Goal: Information Seeking & Learning: Learn about a topic

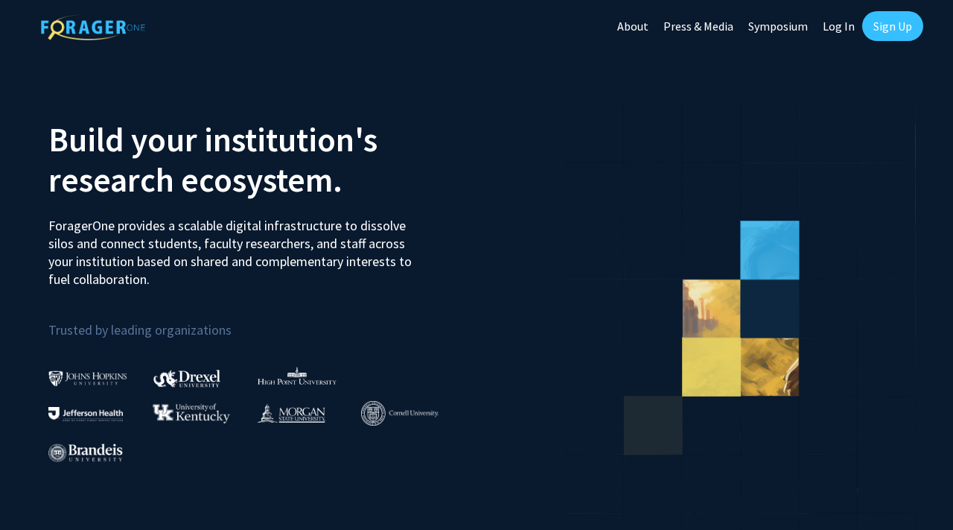
click at [850, 26] on link "Log In" at bounding box center [839, 26] width 47 height 52
select select
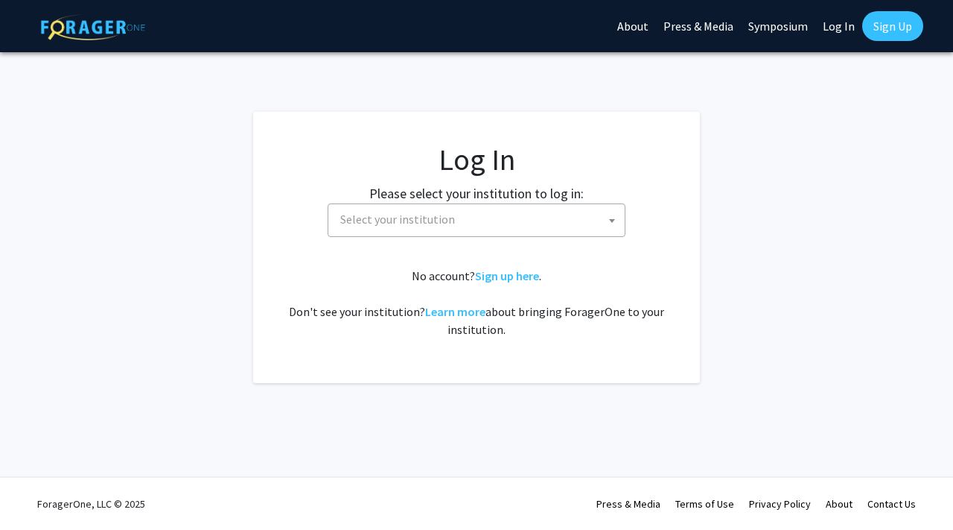
click at [502, 229] on span "Select your institution" at bounding box center [479, 219] width 290 height 31
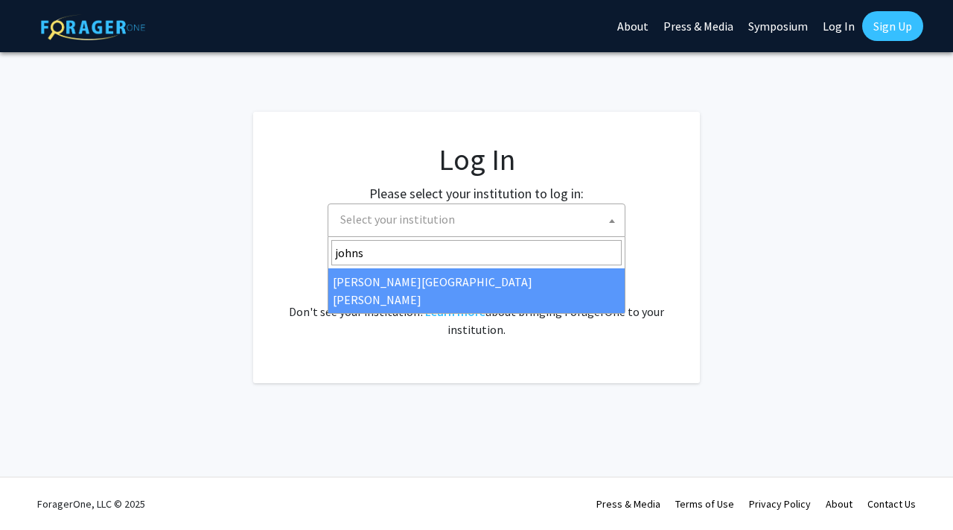
type input "johns"
select select "1"
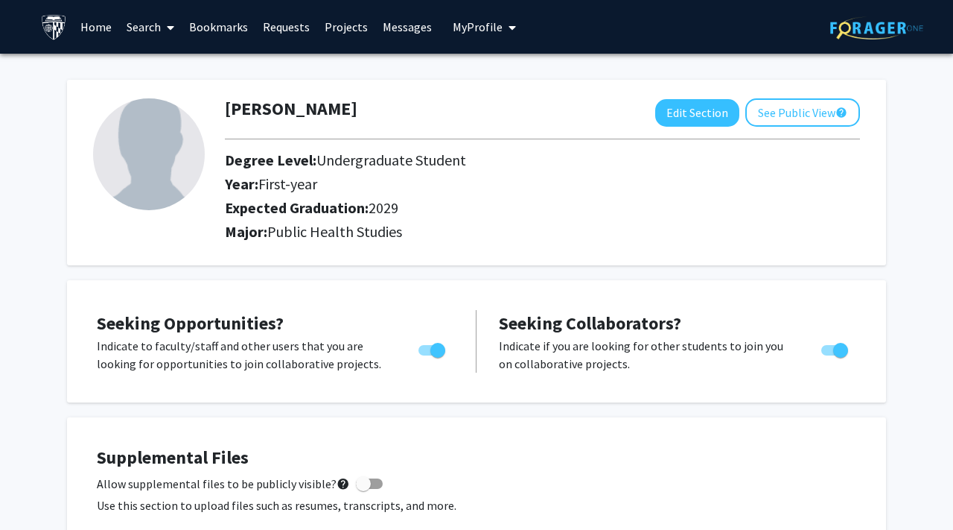
click at [140, 25] on link "Search" at bounding box center [150, 27] width 63 height 52
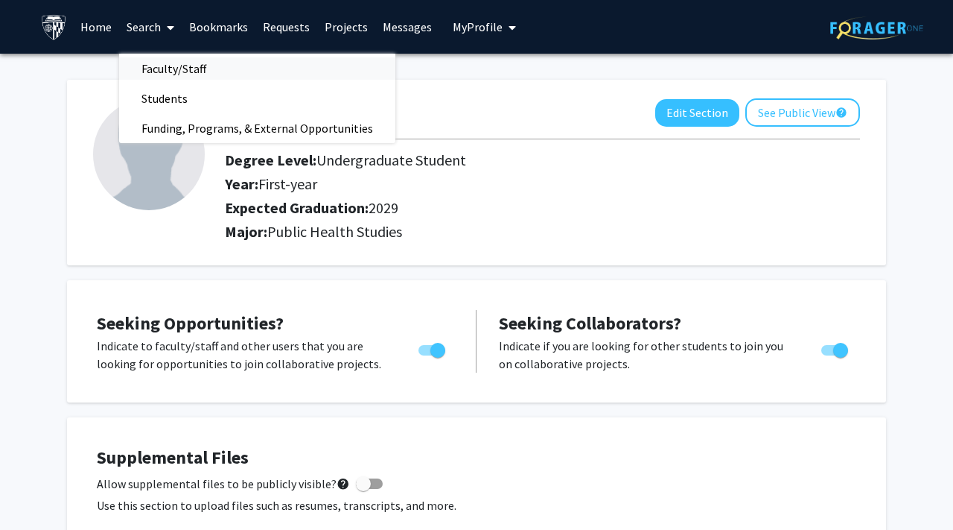
click at [164, 66] on span "Faculty/Staff" at bounding box center [173, 69] width 109 height 30
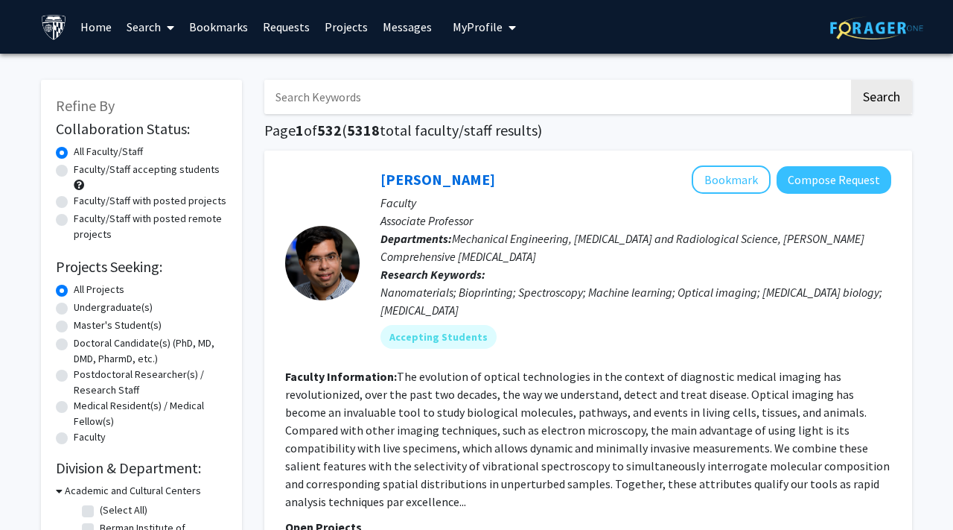
click at [774, 124] on h1 "Page 1 of 532 ( 5318 total faculty/staff results)" at bounding box center [588, 130] width 648 height 18
click at [171, 27] on icon at bounding box center [170, 28] width 7 height 12
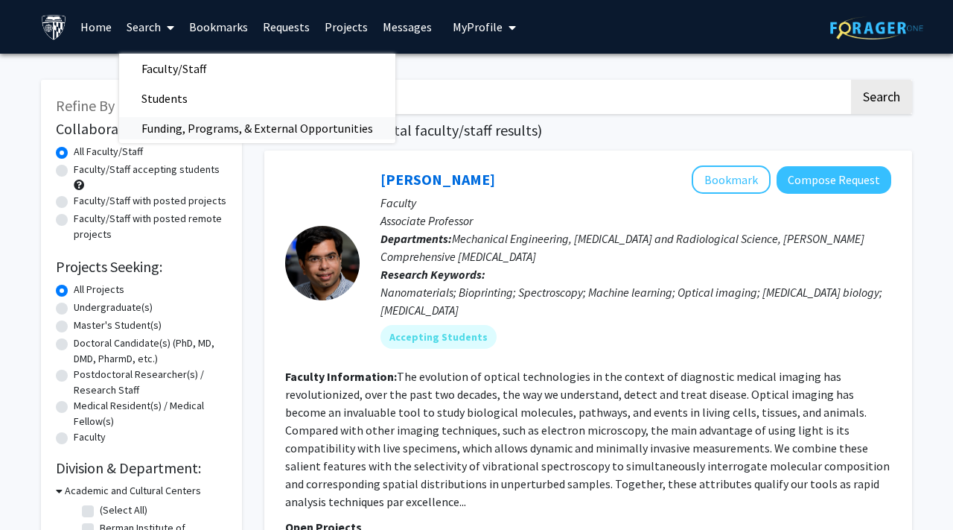
click at [197, 137] on span "Funding, Programs, & External Opportunities" at bounding box center [257, 128] width 276 height 30
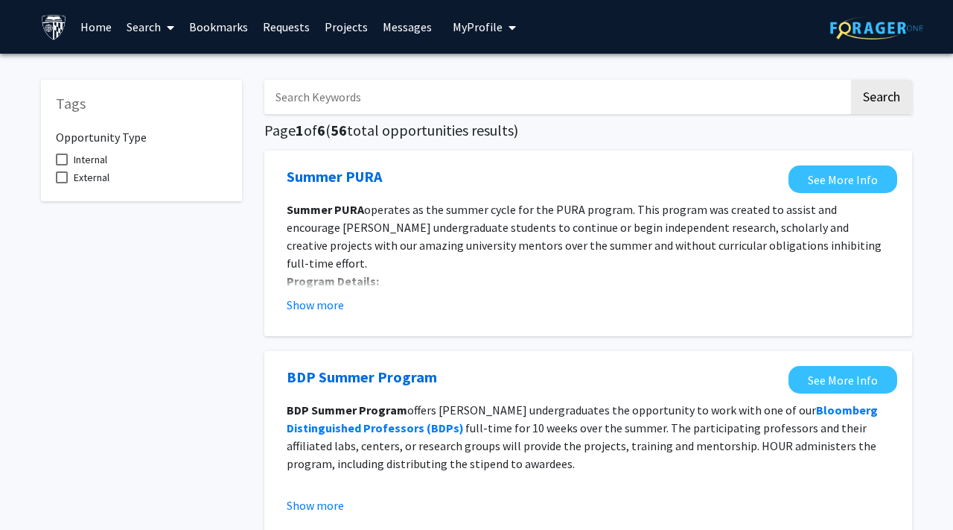
click at [508, 128] on h5 "Page 1 of 6 ( 56 total opportunities results)" at bounding box center [588, 130] width 648 height 18
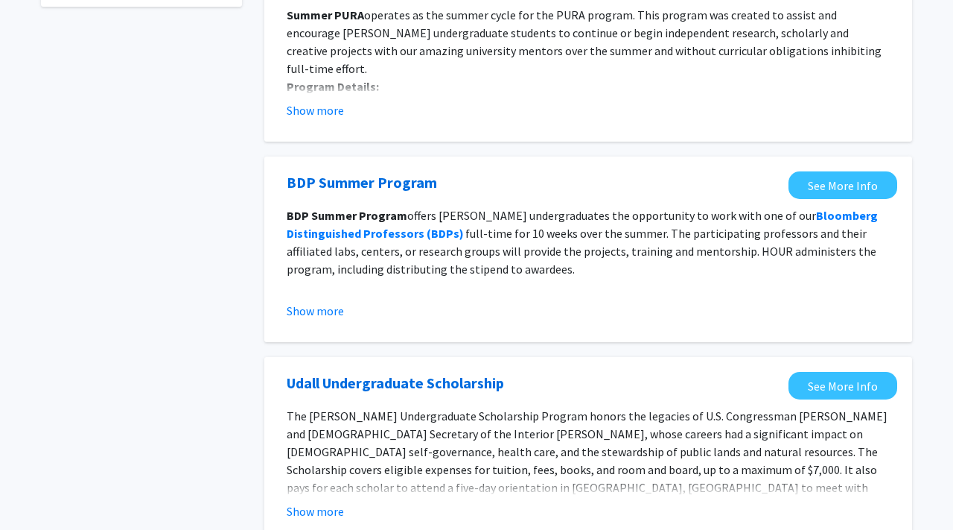
scroll to position [195, 0]
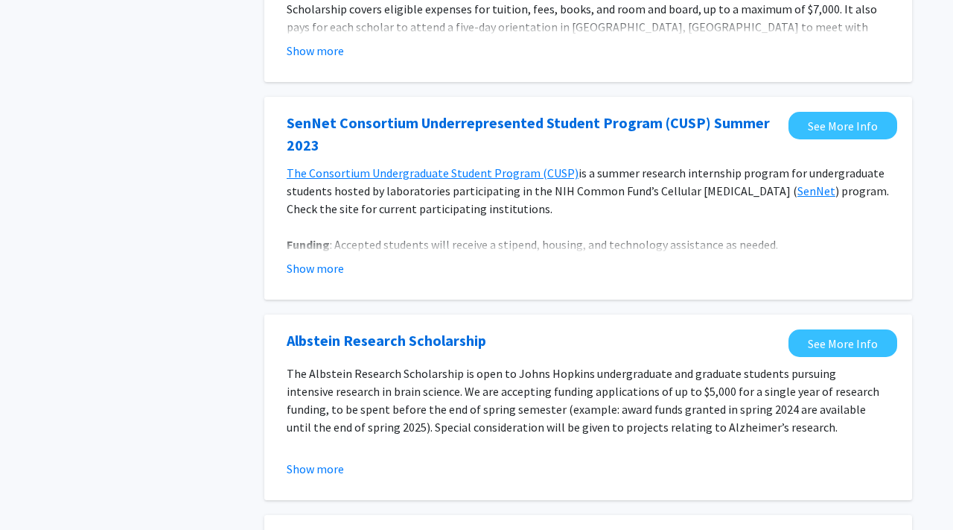
scroll to position [655, 0]
click at [236, 300] on div "Tags Opportunity Type Internal External" at bounding box center [141, 455] width 223 height 2092
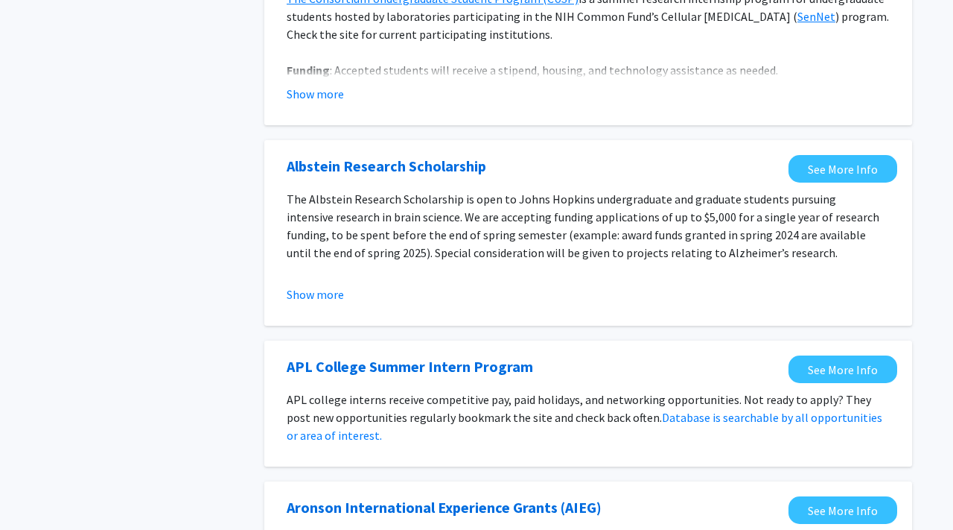
scroll to position [830, 0]
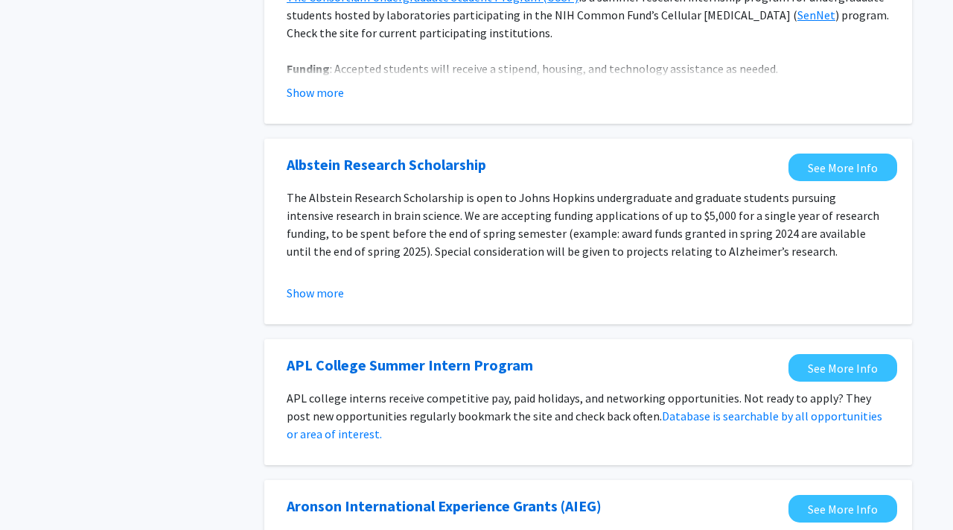
click at [236, 300] on div "Tags Opportunity Type Internal External" at bounding box center [141, 280] width 223 height 2092
drag, startPoint x: 247, startPoint y: 219, endPoint x: 260, endPoint y: 247, distance: 31.0
click at [261, 247] on div "Tags Opportunity Type Internal External Search Page 1 of 6 ( 56 total opportuni…" at bounding box center [477, 280] width 894 height 2092
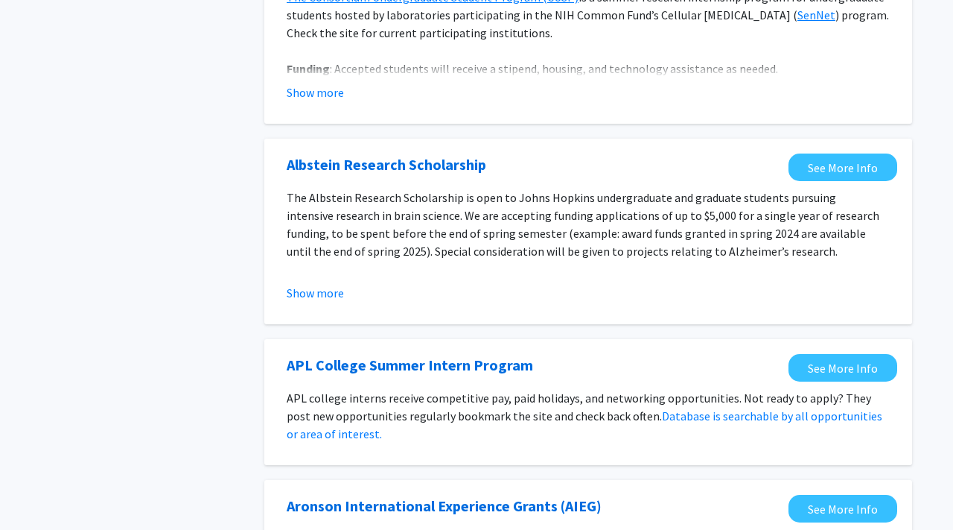
click at [260, 247] on div "Search Page 1 of 6 ( 56 total opportunities results) Summer PURA See More Info …" at bounding box center [588, 280] width 670 height 2092
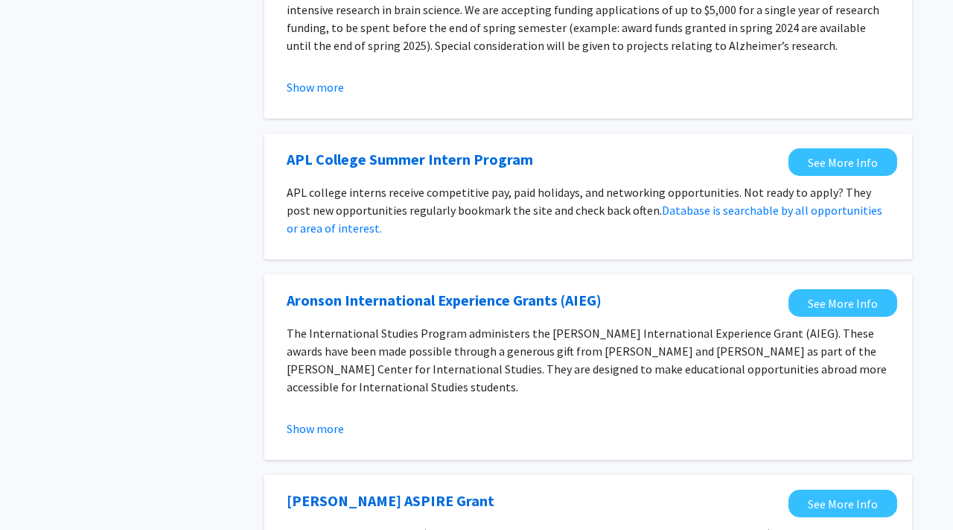
scroll to position [1082, 0]
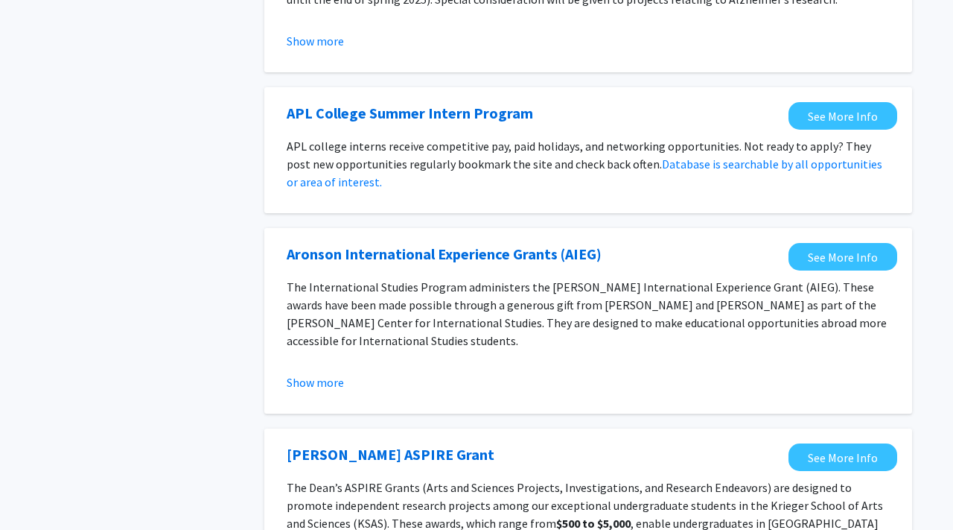
click at [260, 247] on div "Search Page 1 of 6 ( 56 total opportunities results) Summer PURA See More Info …" at bounding box center [588, 29] width 670 height 2092
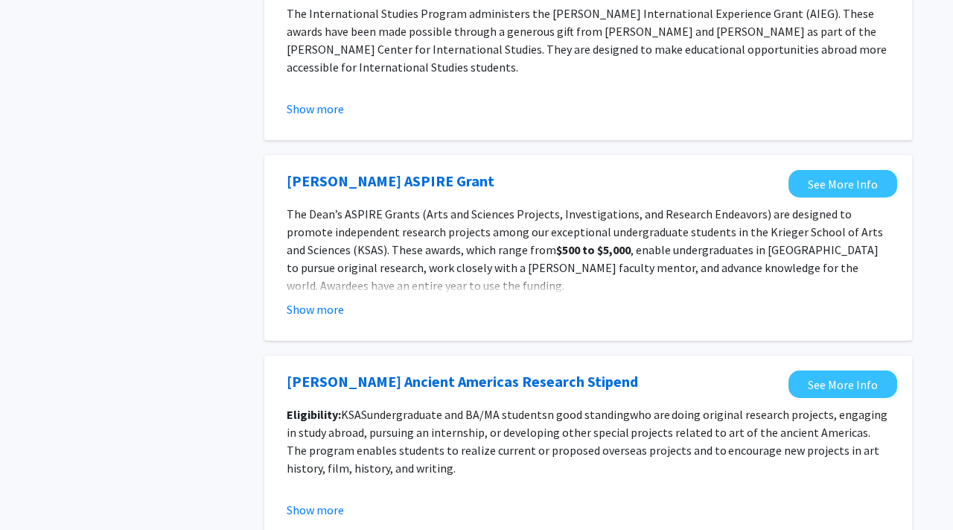
scroll to position [1388, 0]
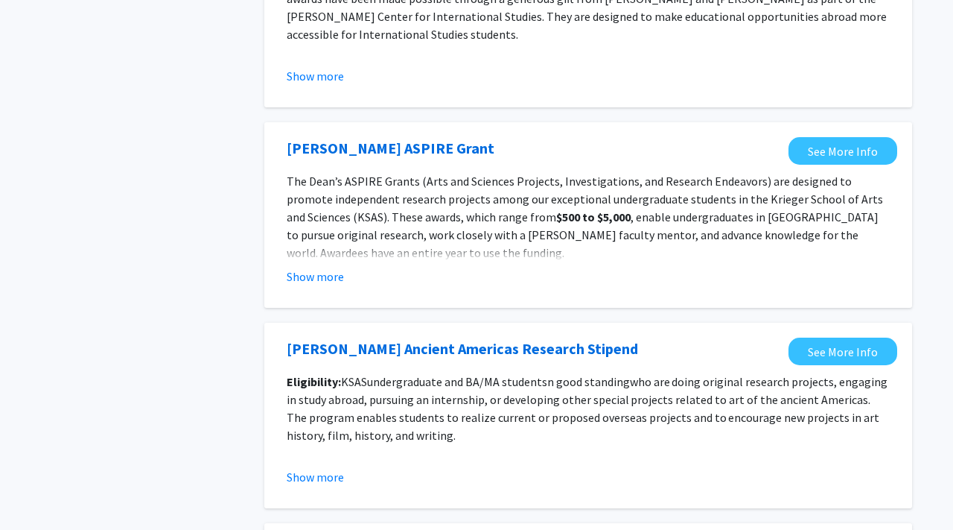
click at [314, 290] on fg-opportunity "Dean’s ASPIRE Grant See More Info The Dean’s ASPIRE Grants (Arts and Sciences P…" at bounding box center [588, 215] width 618 height 156
click at [299, 280] on button "Show more" at bounding box center [315, 276] width 57 height 18
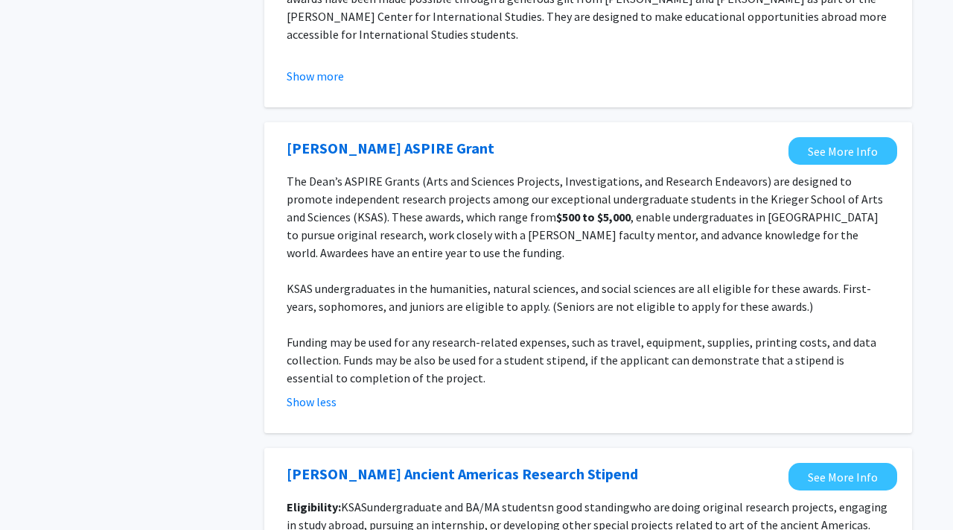
drag, startPoint x: 230, startPoint y: 239, endPoint x: 225, endPoint y: 267, distance: 28.8
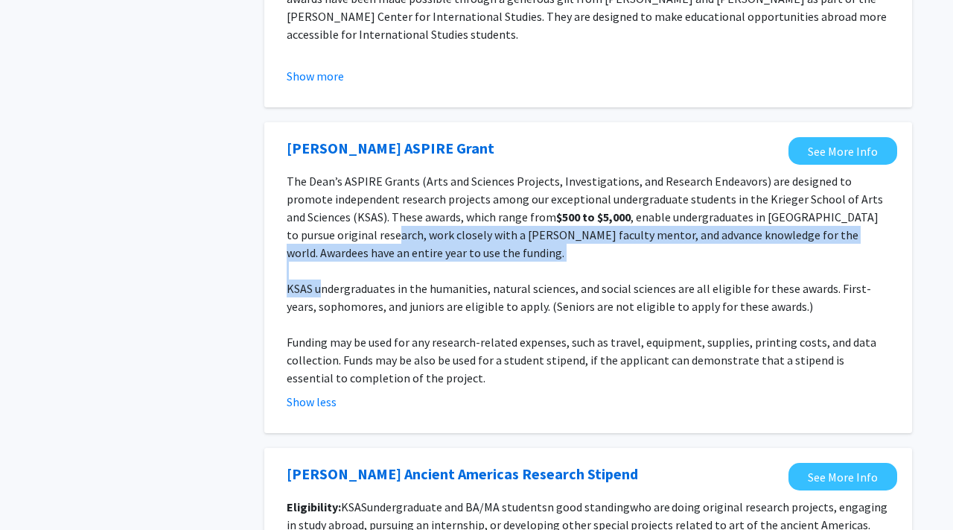
drag, startPoint x: 322, startPoint y: 239, endPoint x: 322, endPoint y: 288, distance: 49.2
click at [322, 288] on div "The Dean’s ASPIRE Grants (Arts and Sciences Projects, Investigations, and Resea…" at bounding box center [588, 279] width 603 height 215
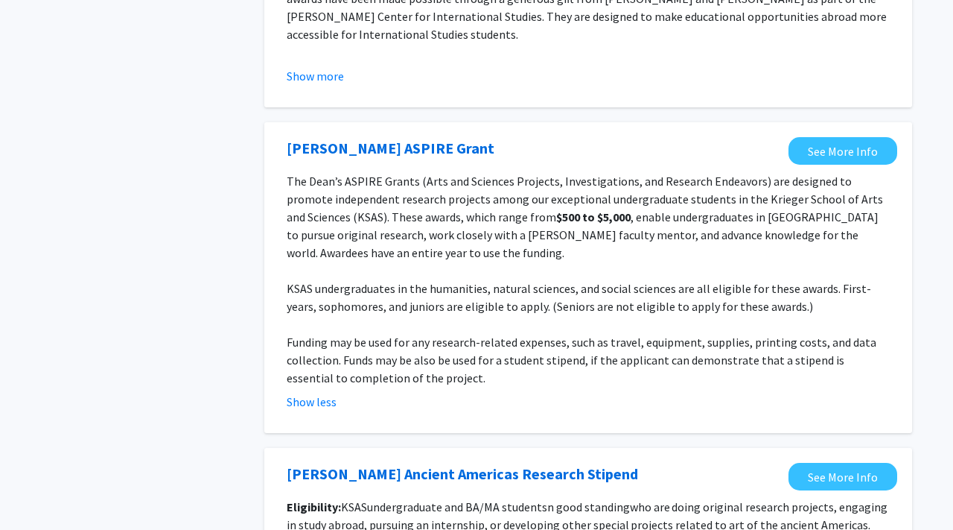
click at [339, 327] on p at bounding box center [588, 324] width 603 height 18
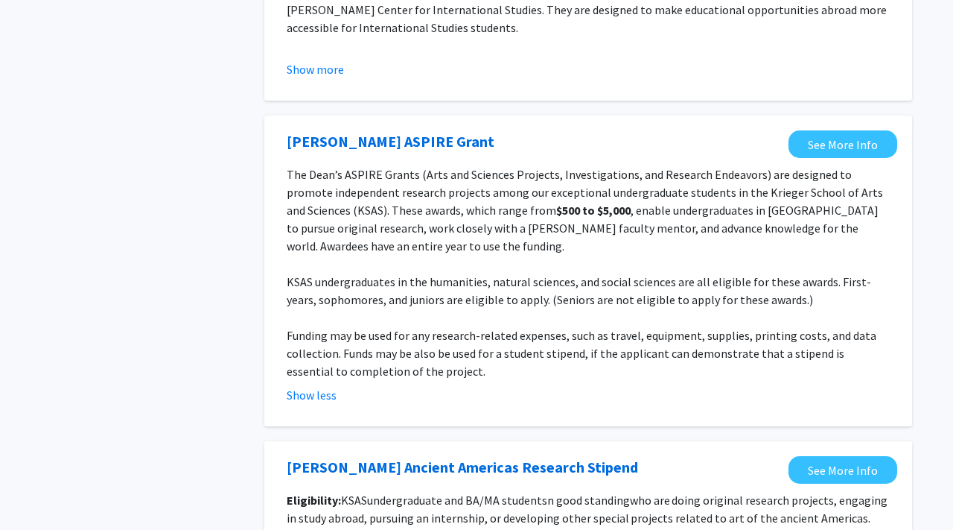
scroll to position [1398, 0]
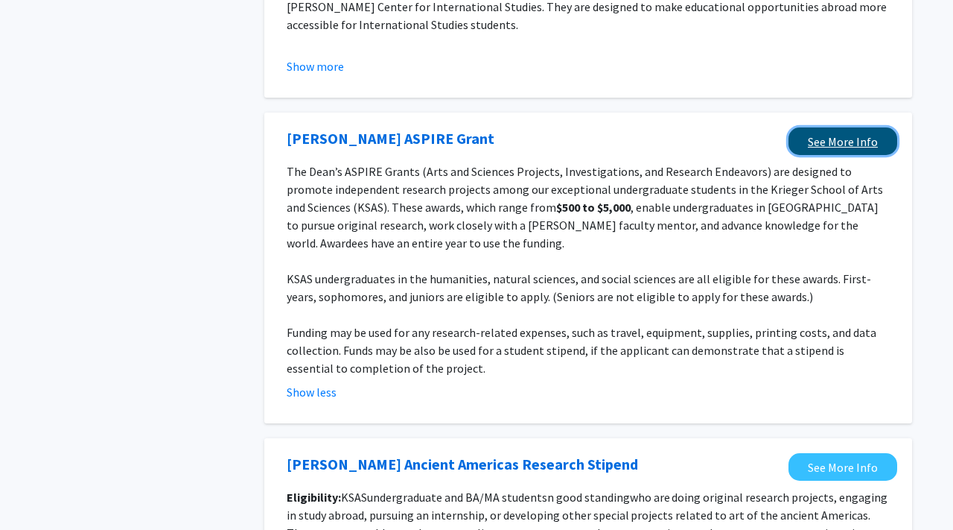
click at [825, 136] on link "See More Info" at bounding box center [843, 141] width 109 height 28
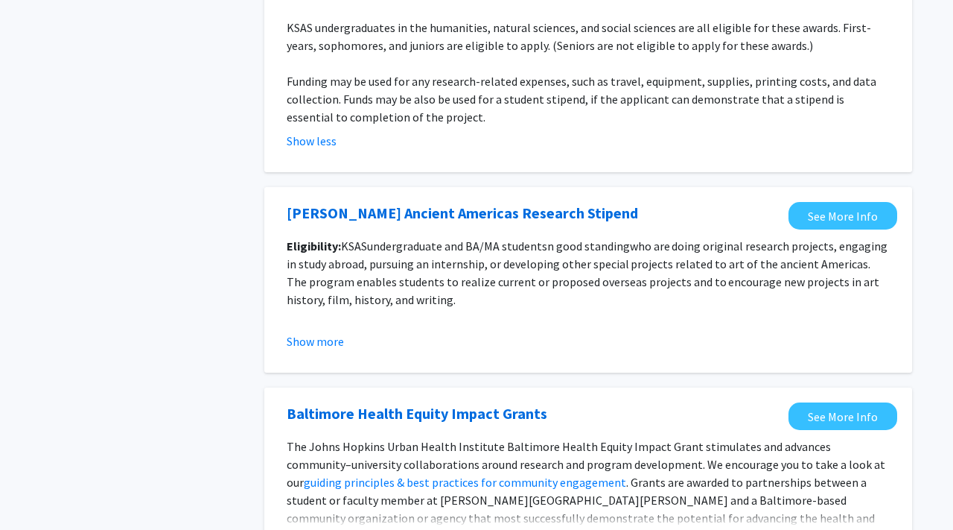
scroll to position [1651, 0]
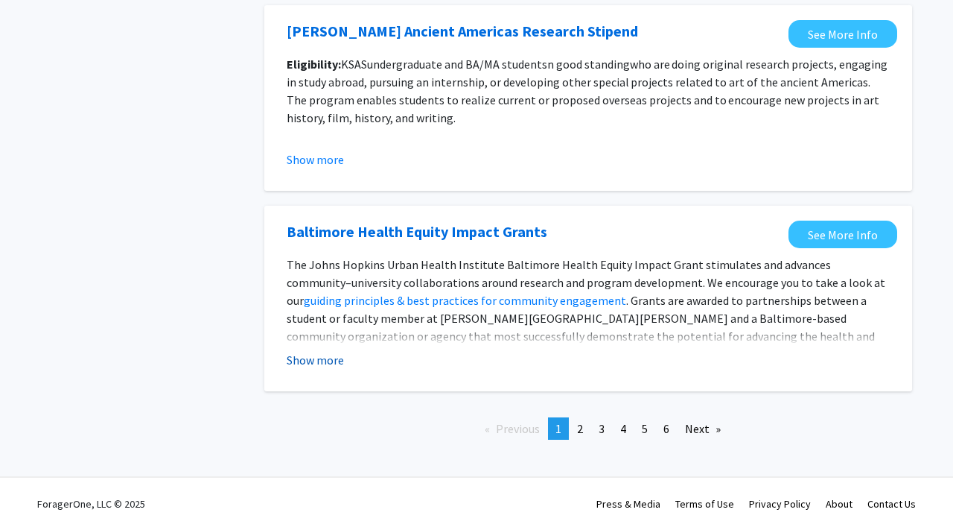
click at [327, 360] on button "Show more" at bounding box center [315, 360] width 57 height 18
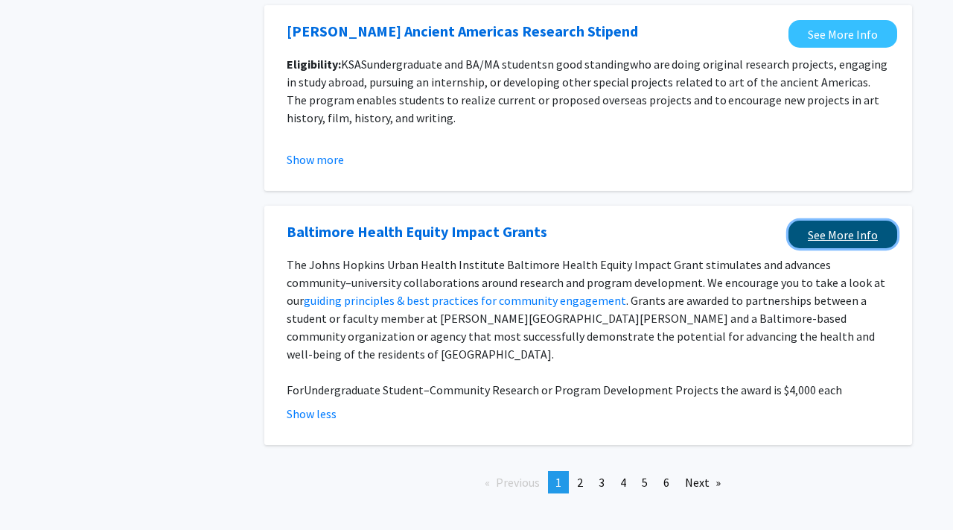
click at [828, 232] on link "See More Info" at bounding box center [843, 234] width 109 height 28
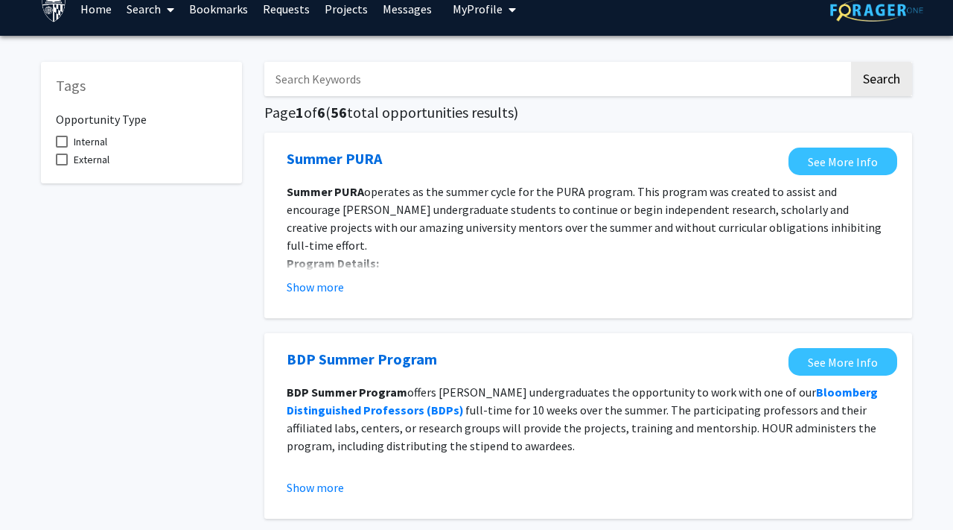
scroll to position [0, 0]
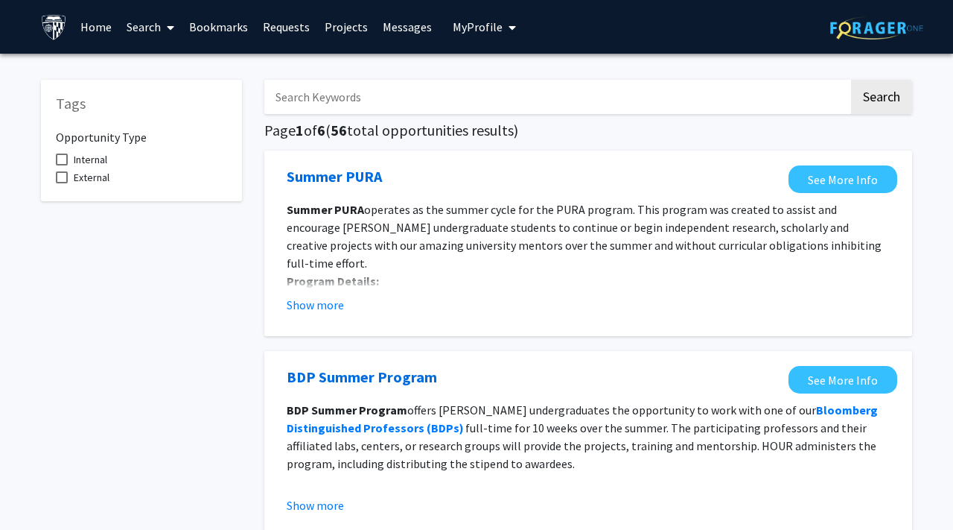
click at [142, 30] on link "Search" at bounding box center [150, 27] width 63 height 52
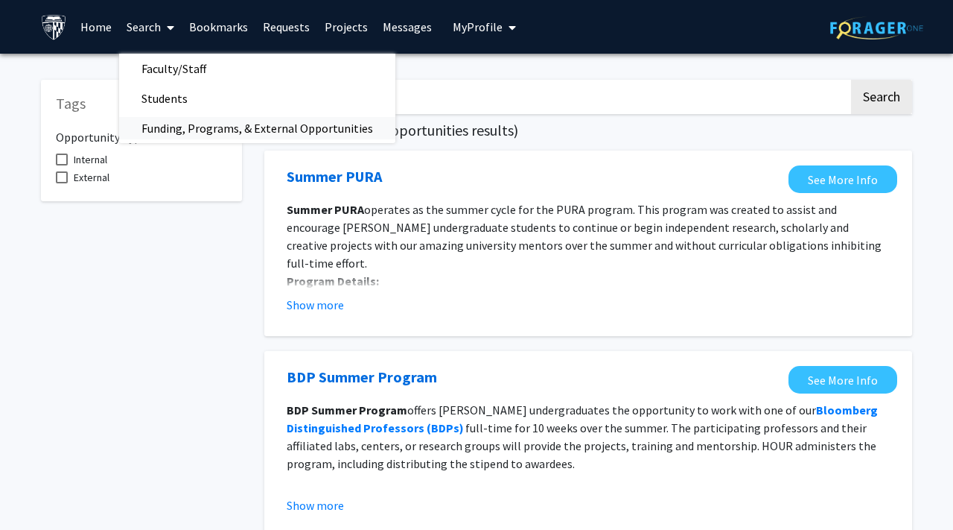
click at [243, 121] on span "Funding, Programs, & External Opportunities" at bounding box center [257, 128] width 276 height 30
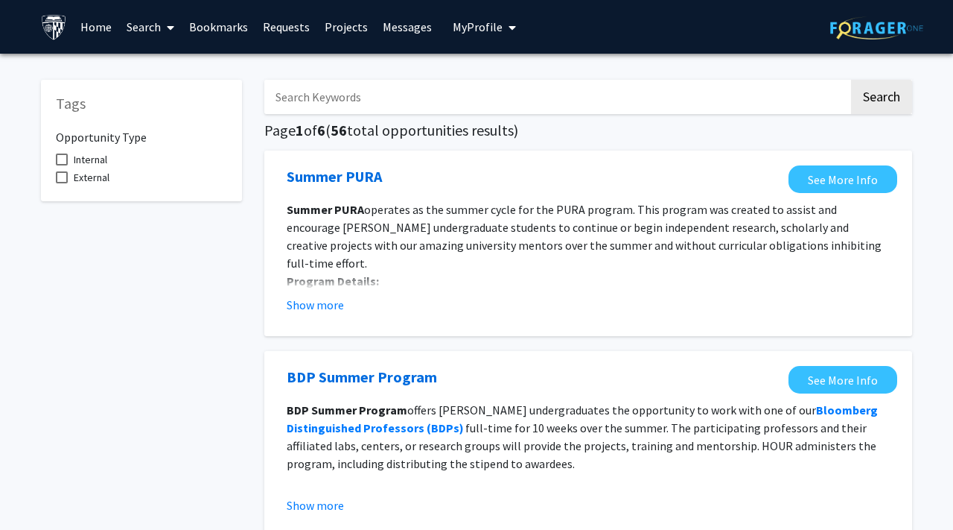
click at [411, 109] on input "Search Keywords" at bounding box center [556, 97] width 585 height 34
type input "intern"
click at [851, 80] on button "Search" at bounding box center [881, 97] width 61 height 34
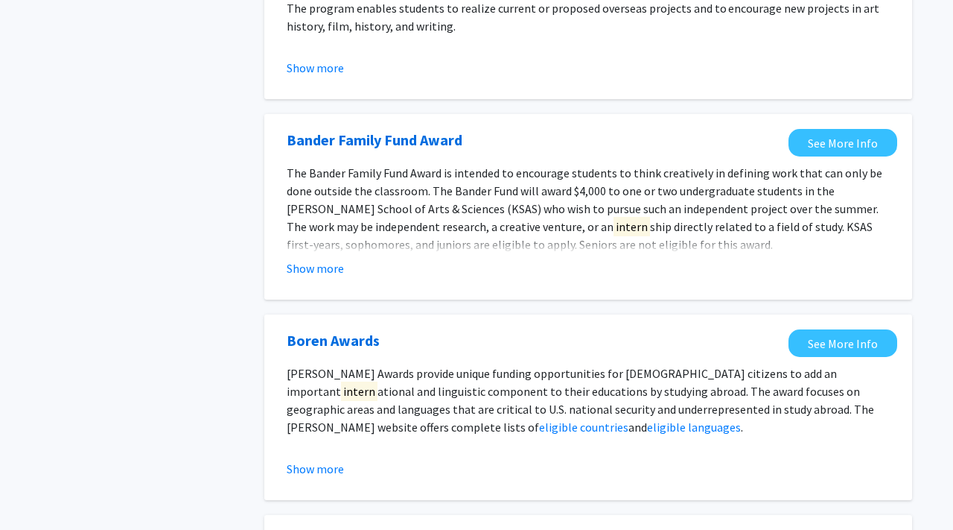
scroll to position [761, 0]
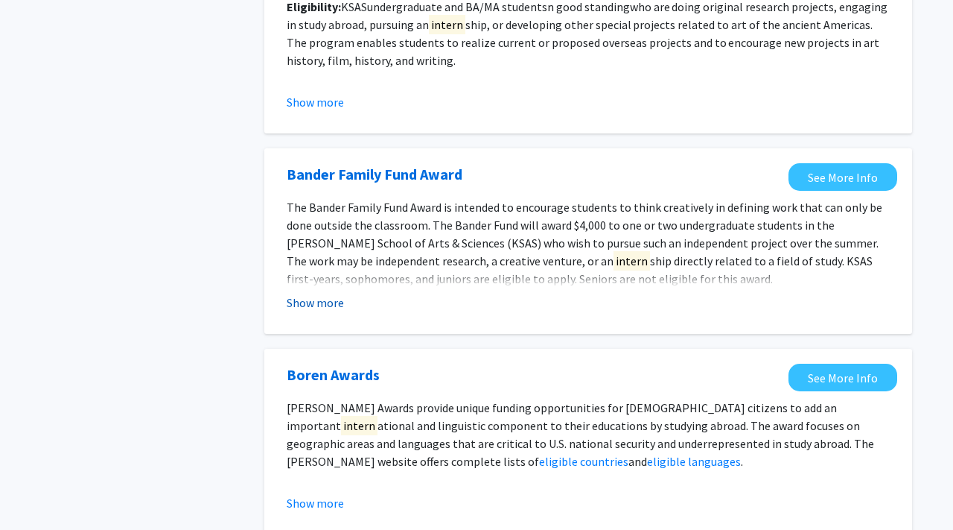
click at [313, 309] on button "Show more" at bounding box center [315, 302] width 57 height 18
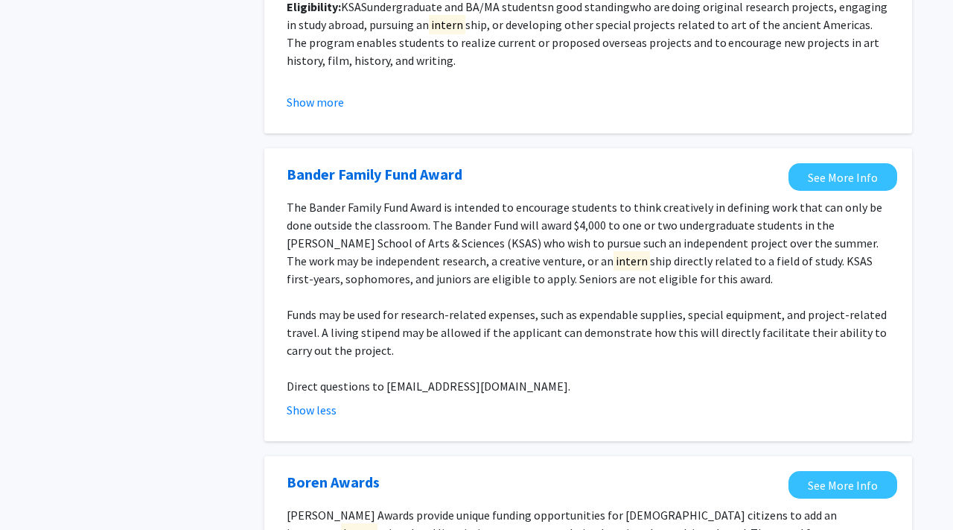
drag, startPoint x: 263, startPoint y: 322, endPoint x: 250, endPoint y: 336, distance: 19.0
click at [250, 336] on div "Tags Opportunity Type Internal External intern Search Page 1 of 3 ( 21 total op…" at bounding box center [477, 404] width 894 height 2200
click at [250, 336] on div "Tags Opportunity Type Internal External" at bounding box center [141, 404] width 223 height 2200
click at [250, 335] on div "Tags Opportunity Type Internal External" at bounding box center [141, 404] width 223 height 2200
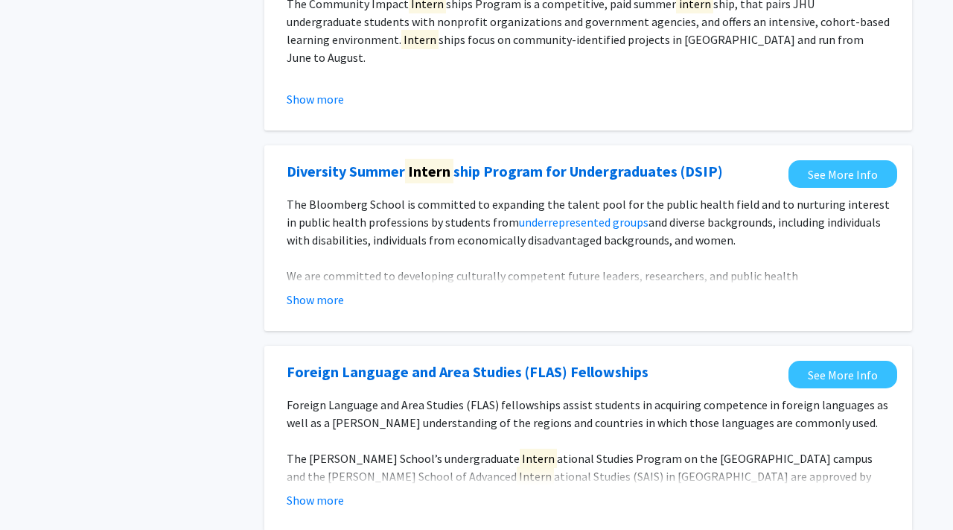
scroll to position [1671, 0]
